Goal: Task Accomplishment & Management: Complete application form

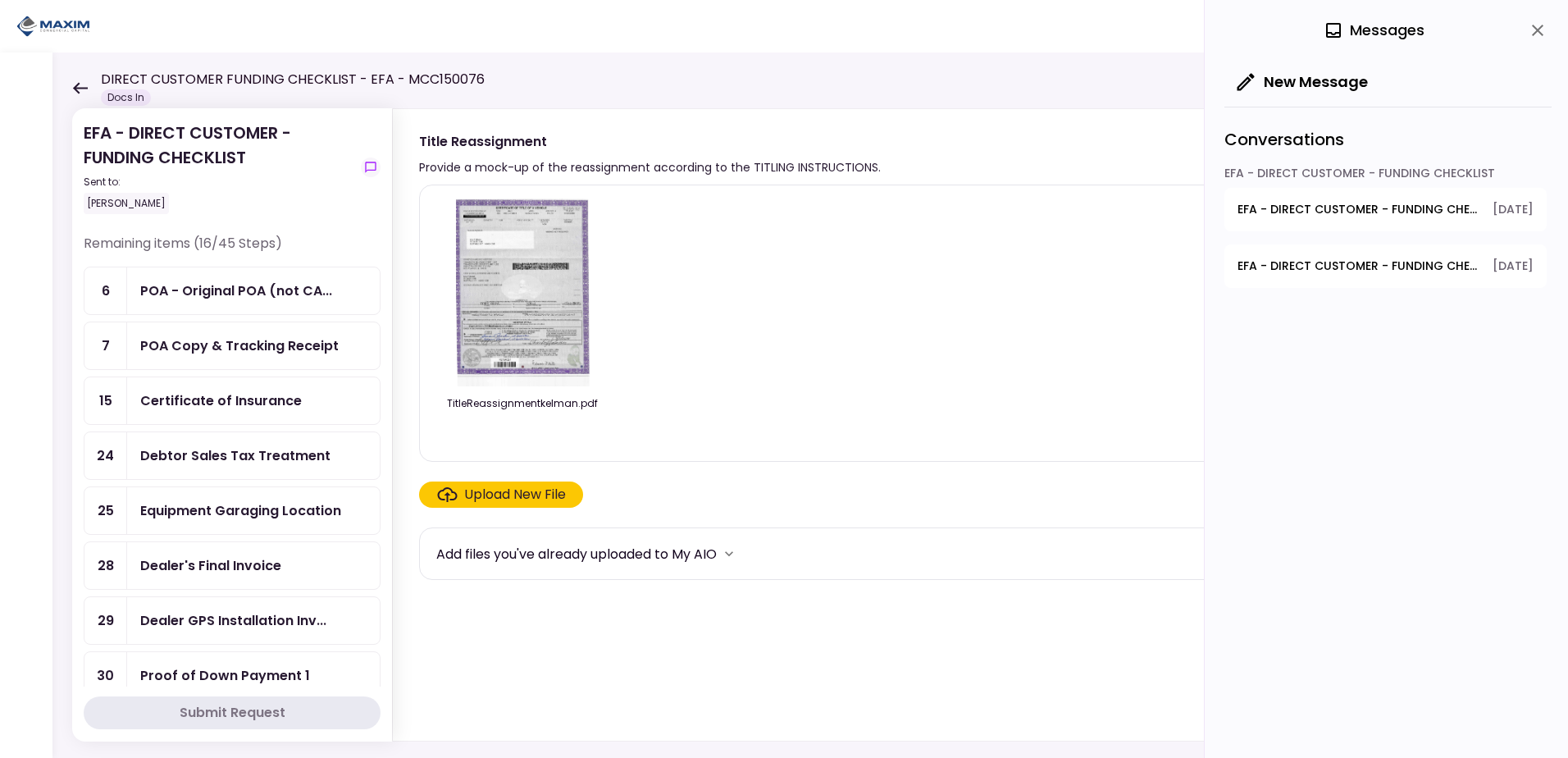
scroll to position [820, 0]
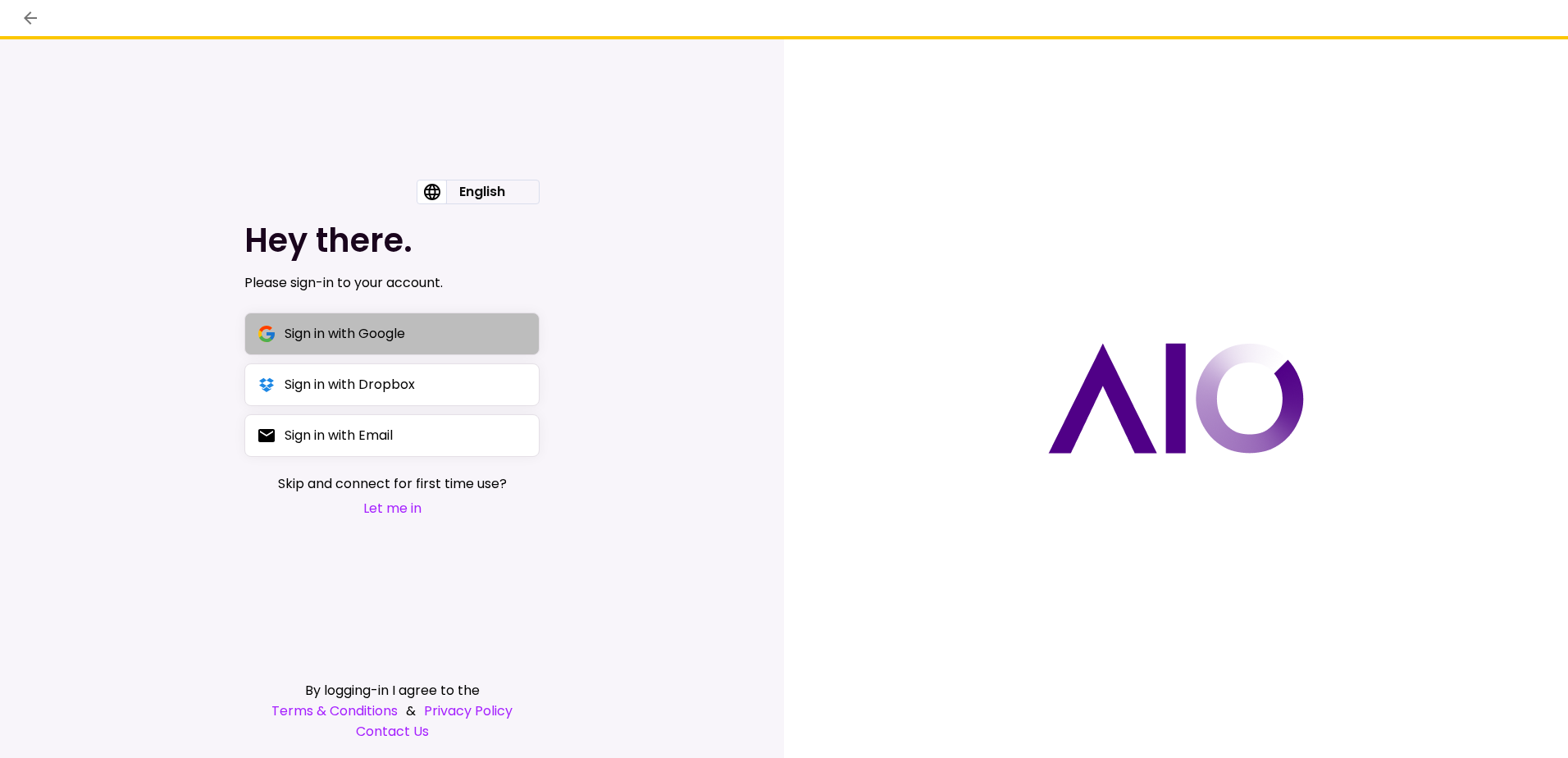
click at [367, 331] on div "Sign in with Google" at bounding box center [344, 334] width 121 height 21
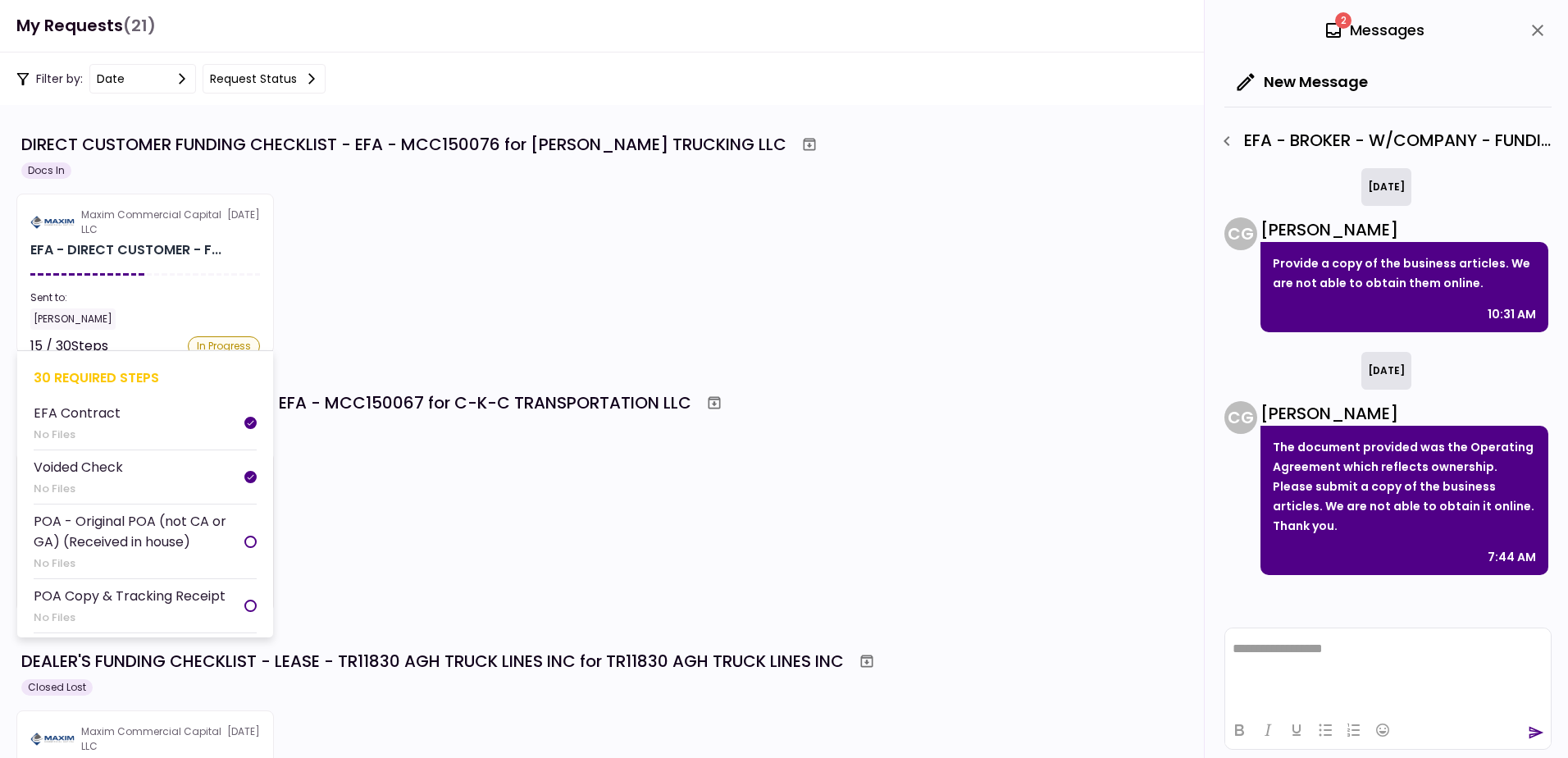
click at [149, 234] on div "Maxim Commercial Capital LLC" at bounding box center [154, 223] width 146 height 30
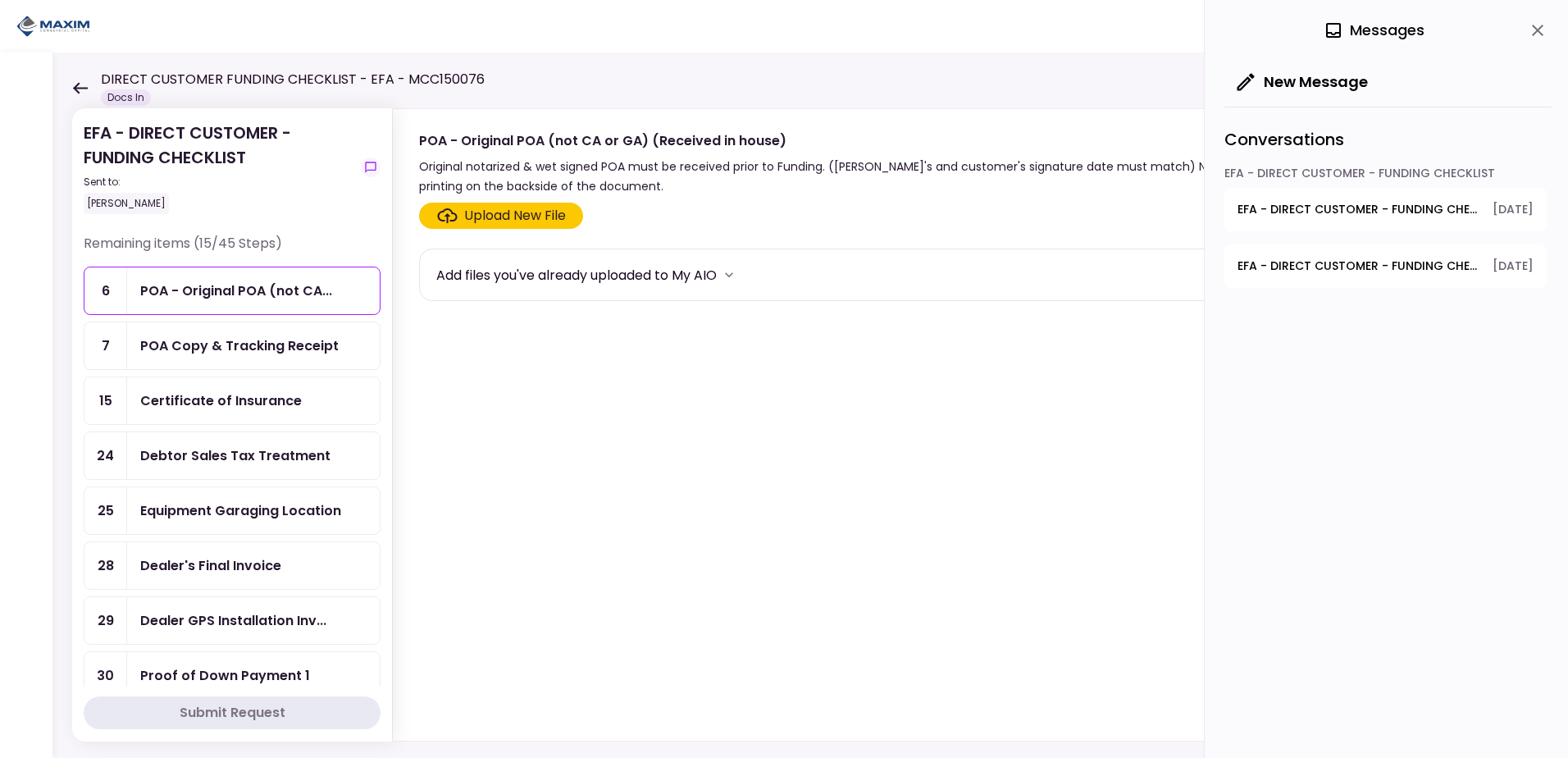
click at [509, 219] on div "Upload New File" at bounding box center [515, 216] width 102 height 20
click at [0, 0] on input "Upload New File" at bounding box center [0, 0] width 0 height 0
click at [238, 405] on div "Certificate of Insurance" at bounding box center [221, 401] width 162 height 21
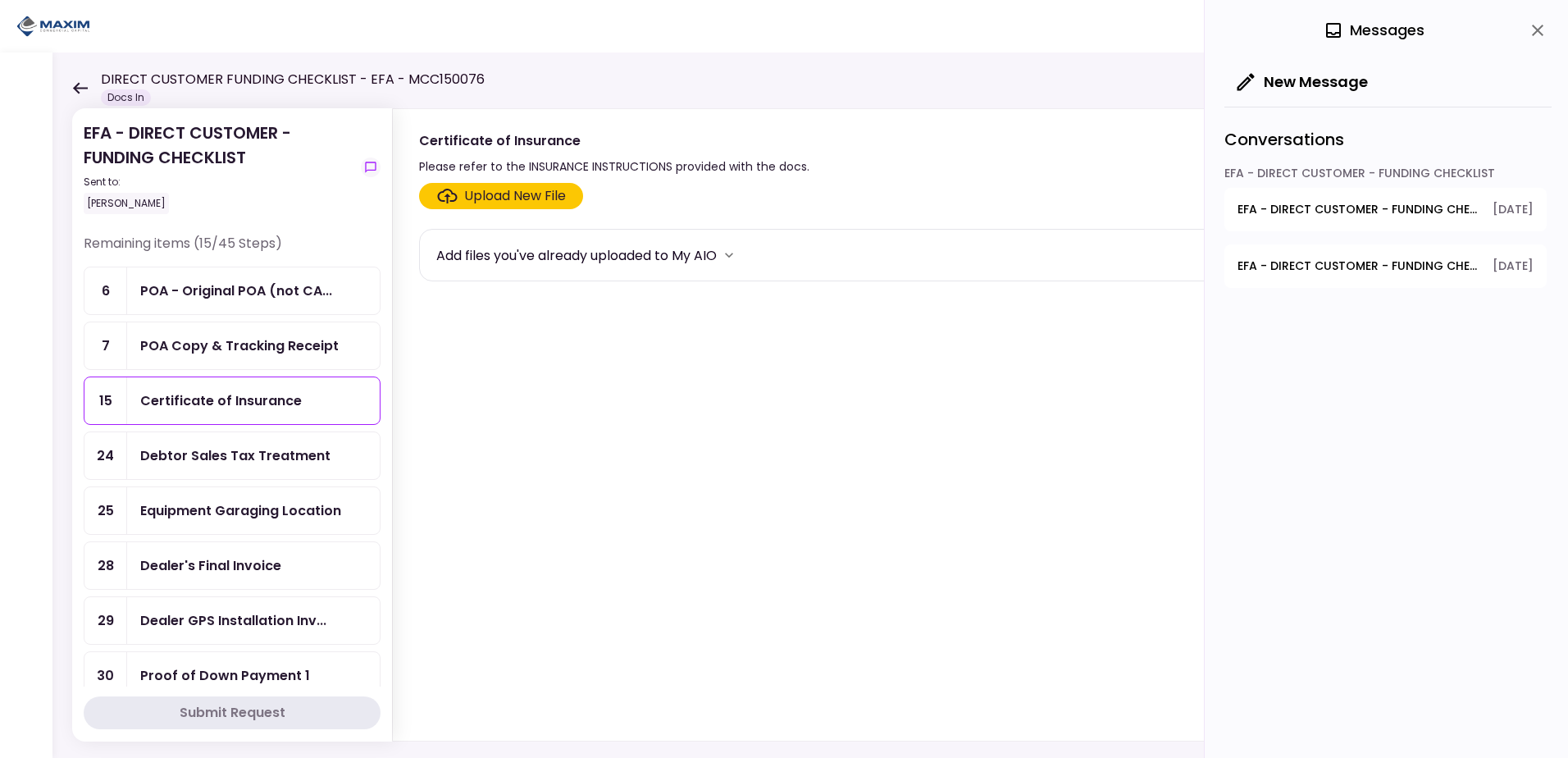
click at [493, 196] on div "Upload New File" at bounding box center [515, 196] width 102 height 20
click at [0, 0] on input "Upload New File" at bounding box center [0, 0] width 0 height 0
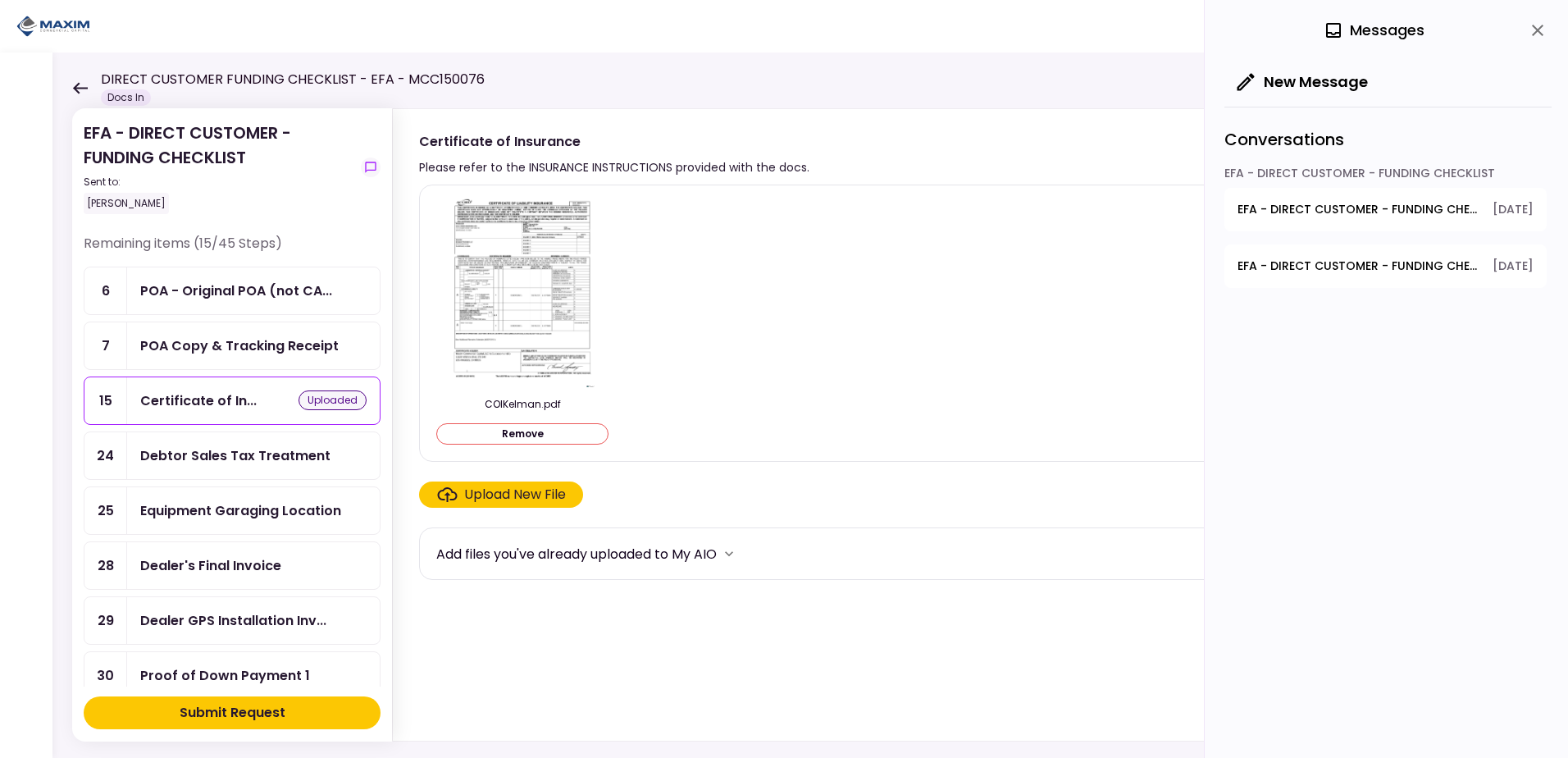
click at [240, 713] on div "Submit Request" at bounding box center [233, 712] width 106 height 20
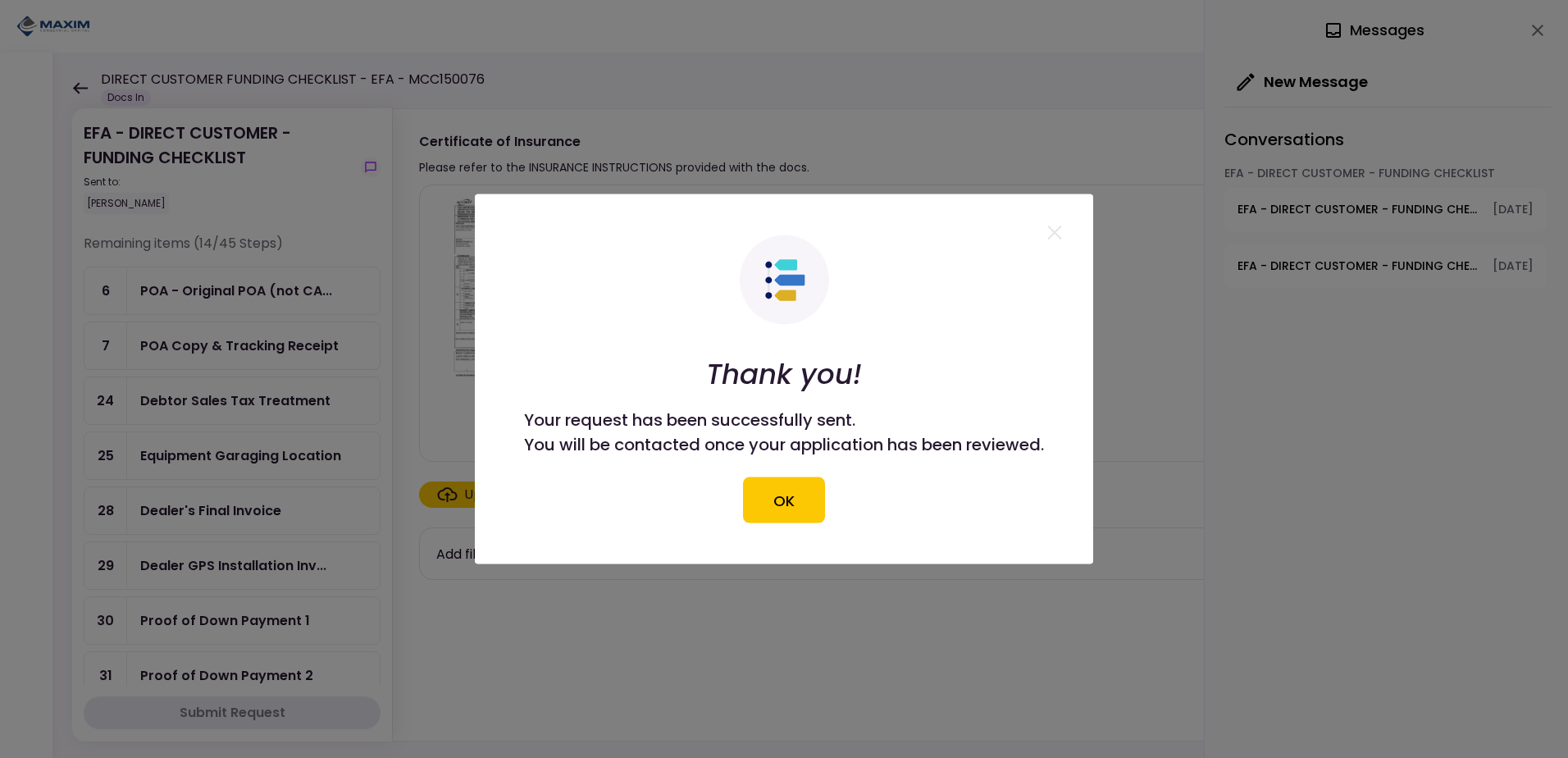
click at [778, 503] on button "OK" at bounding box center [784, 500] width 82 height 46
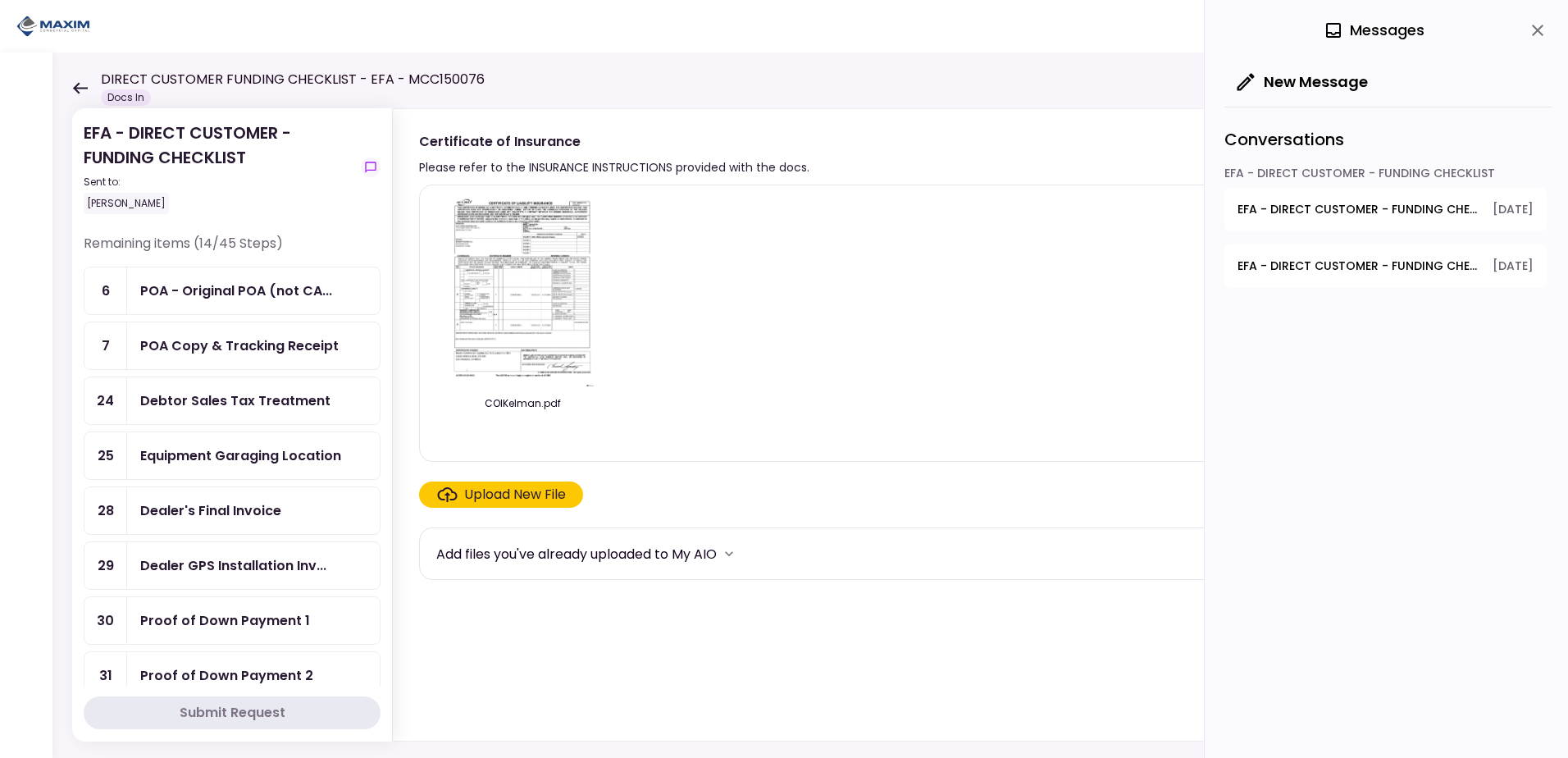
click at [228, 342] on div "POA Copy & Tracking Receipt" at bounding box center [239, 346] width 198 height 21
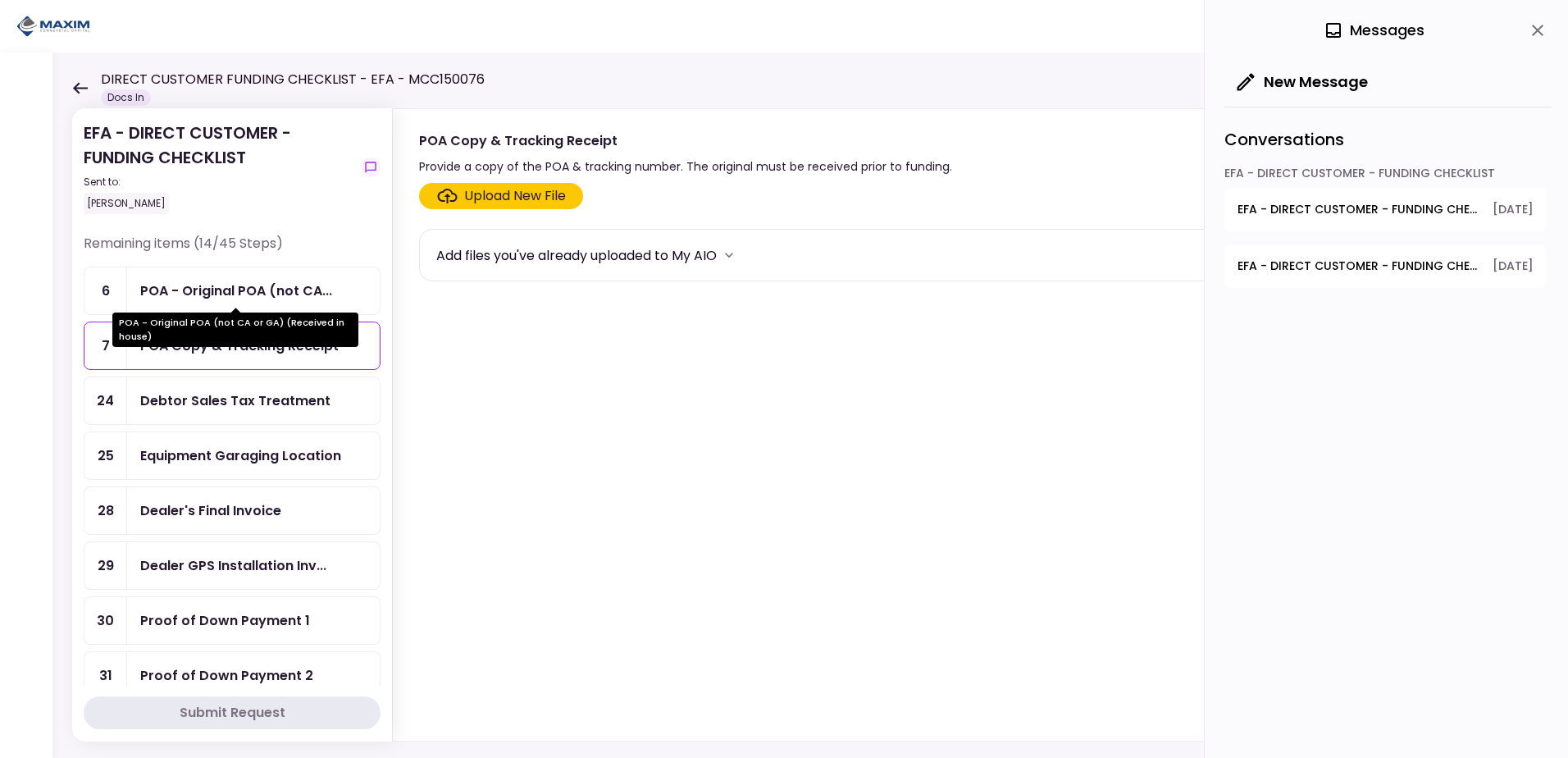
click at [197, 286] on div "POA - Original POA (not CA..." at bounding box center [236, 291] width 192 height 21
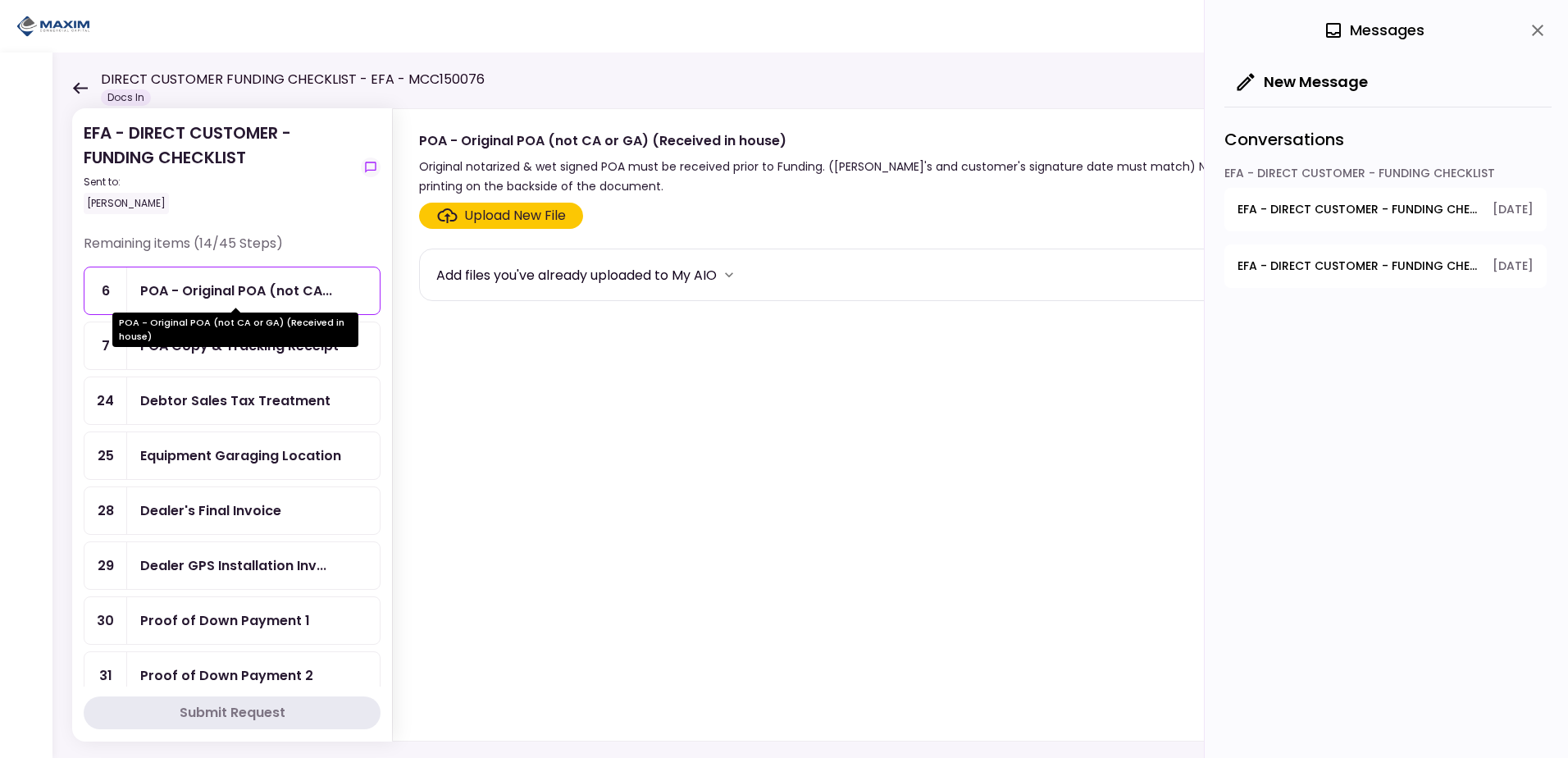
click at [253, 285] on div "POA - Original POA (not CA..." at bounding box center [236, 291] width 192 height 21
